Goal: Task Accomplishment & Management: Use online tool/utility

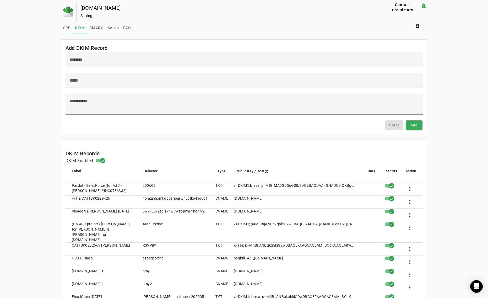
click at [64, 29] on span "SPF" at bounding box center [67, 28] width 8 height 4
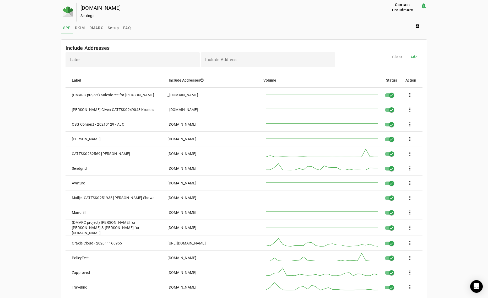
click at [215, 14] on div "Settings" at bounding box center [225, 15] width 288 height 5
click at [76, 26] on span "DKIM" at bounding box center [80, 28] width 10 height 4
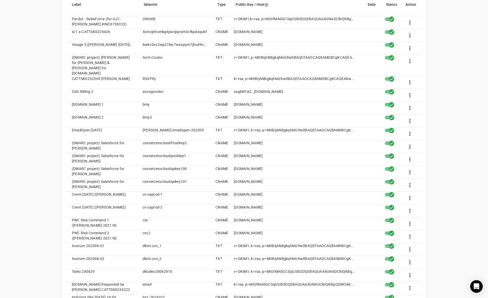
scroll to position [157, 0]
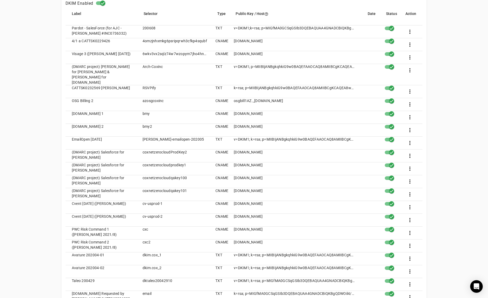
drag, startPoint x: 318, startPoint y: 206, endPoint x: 237, endPoint y: 208, distance: 81.6
click at [235, 214] on mat-cell "[DOMAIN_NAME]" at bounding box center [295, 220] width 130 height 13
copy mat-cell "[DOMAIN_NAME]"
drag, startPoint x: 317, startPoint y: 245, endPoint x: 351, endPoint y: 247, distance: 34.4
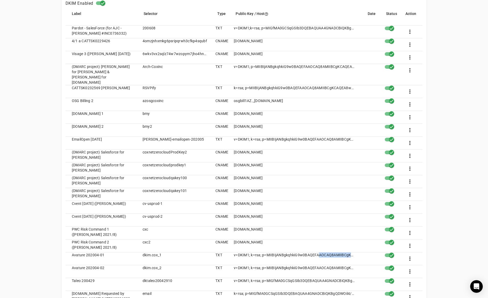
click at [351, 252] on mat-cell "v=DKIM1; k=rsa; p=MIIBIjANBgkqhkiG9w0BAQEFAAOCAQ8AMIIBCgKCAQEA4LzhJl1f3r9DhCDIv…" at bounding box center [295, 258] width 130 height 13
drag, startPoint x: 351, startPoint y: 247, endPoint x: 280, endPoint y: 248, distance: 70.8
click at [280, 252] on mat-cell "v=DKIM1; k=rsa; p=MIIBIjANBgkqhkiG9w0BAQEFAAOCAQ8AMIIBCgKCAQEA4LzhJl1f3r9DhCDIv…" at bounding box center [295, 258] width 130 height 13
copy mat-cell "BgkqhkiG9w0BAQEFAAOCAQ8AMIIBCgK"
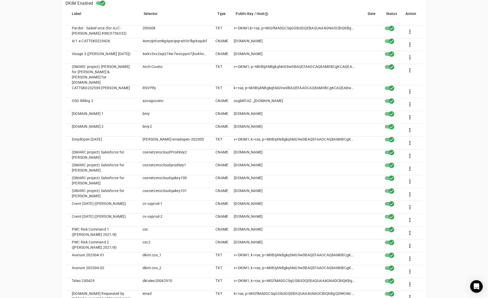
click at [26, 285] on div "[DOMAIN_NAME] Settings Contact Fraudmarc notification_important Settings SPF DK…" at bounding box center [244, 266] width 488 height 842
